Goal: Entertainment & Leisure: Consume media (video, audio)

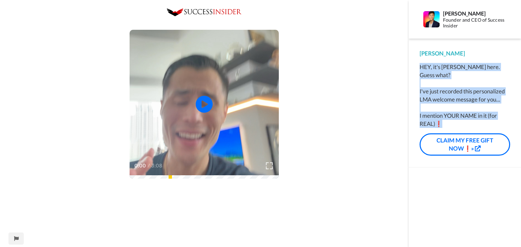
drag, startPoint x: 416, startPoint y: 65, endPoint x: 461, endPoint y: 118, distance: 69.7
click at [461, 118] on div "Tim HEY, it's Tim Han here. Guess what? I've just recorded this personalized LM…" at bounding box center [464, 103] width 112 height 129
copy div "HEY, it's Tim Han here. Guess what? I've just recorded this personalized LMA we…"
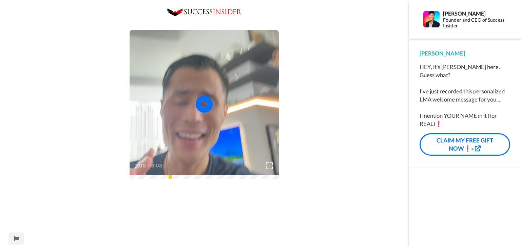
click at [177, 88] on video at bounding box center [203, 104] width 149 height 149
click at [197, 118] on icon "Play/Pause" at bounding box center [204, 104] width 18 height 32
